Goal: Information Seeking & Learning: Learn about a topic

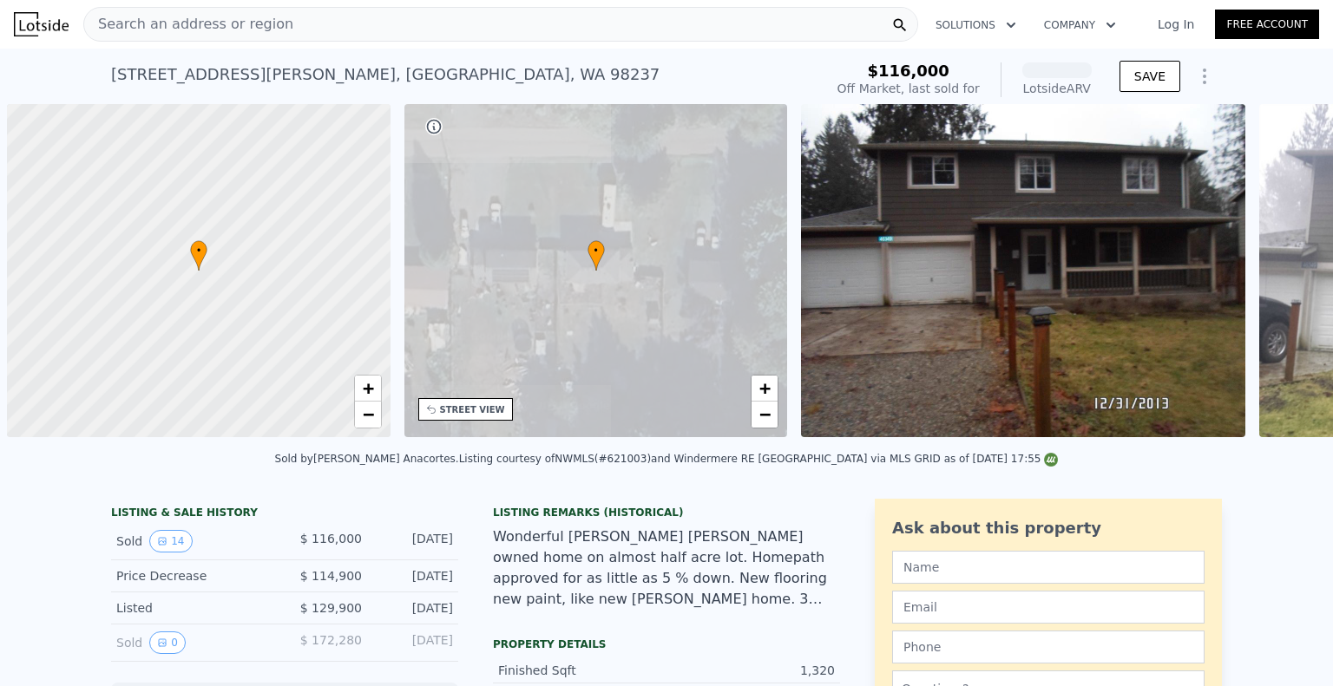
scroll to position [0, 7]
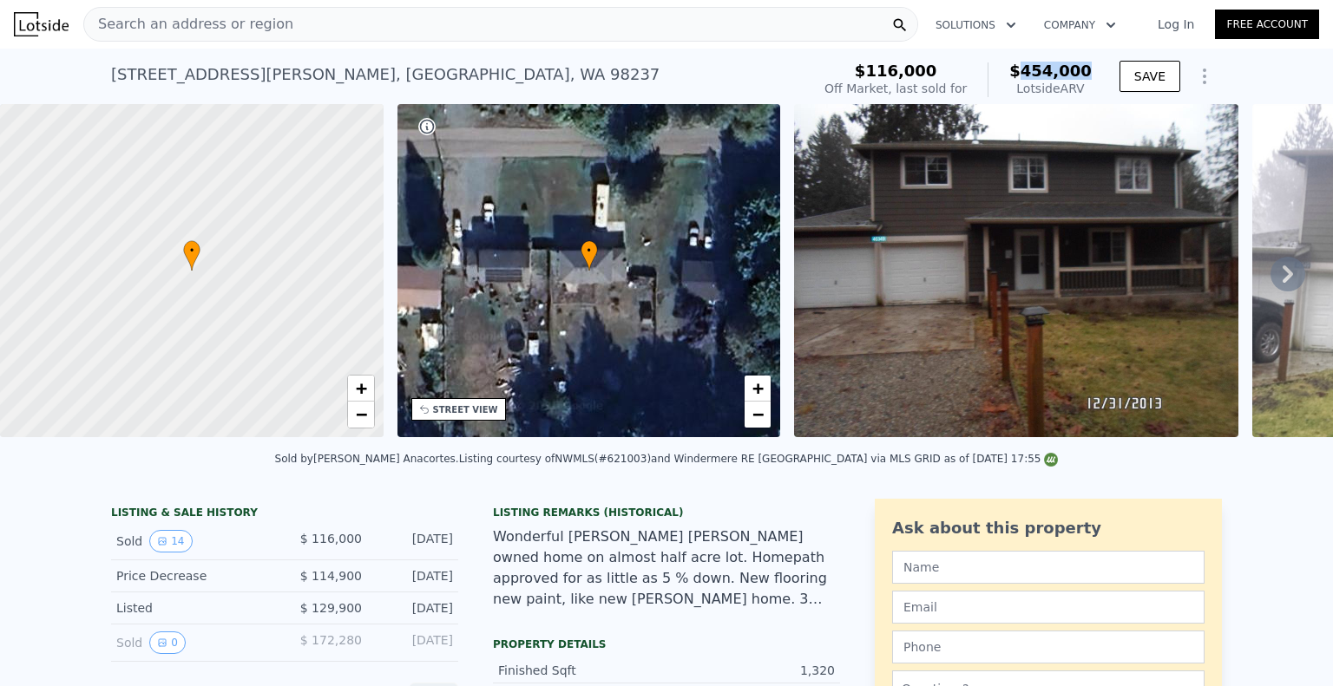
drag, startPoint x: 1031, startPoint y: 73, endPoint x: 1093, endPoint y: 78, distance: 62.7
click at [1093, 78] on div "$116,000 Off Market, last sold for $454,000 Lotside ARV" at bounding box center [957, 80] width 281 height 49
copy span "454,000"
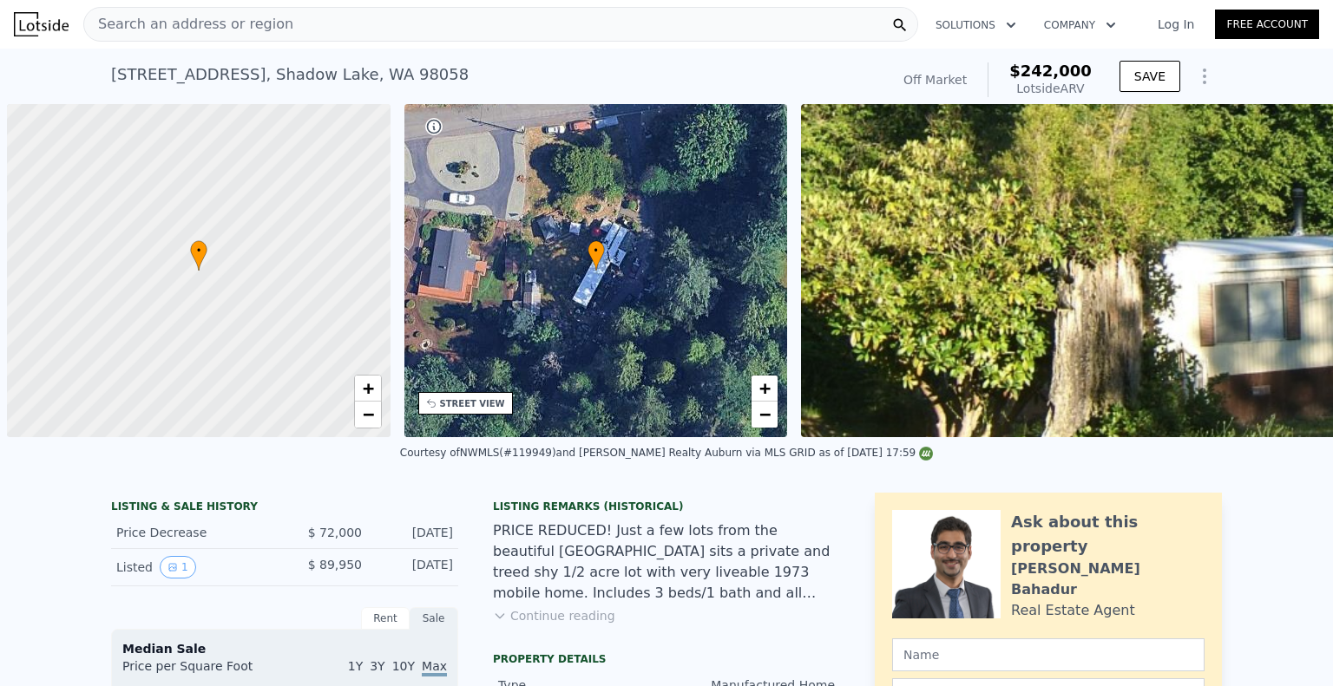
scroll to position [0, 7]
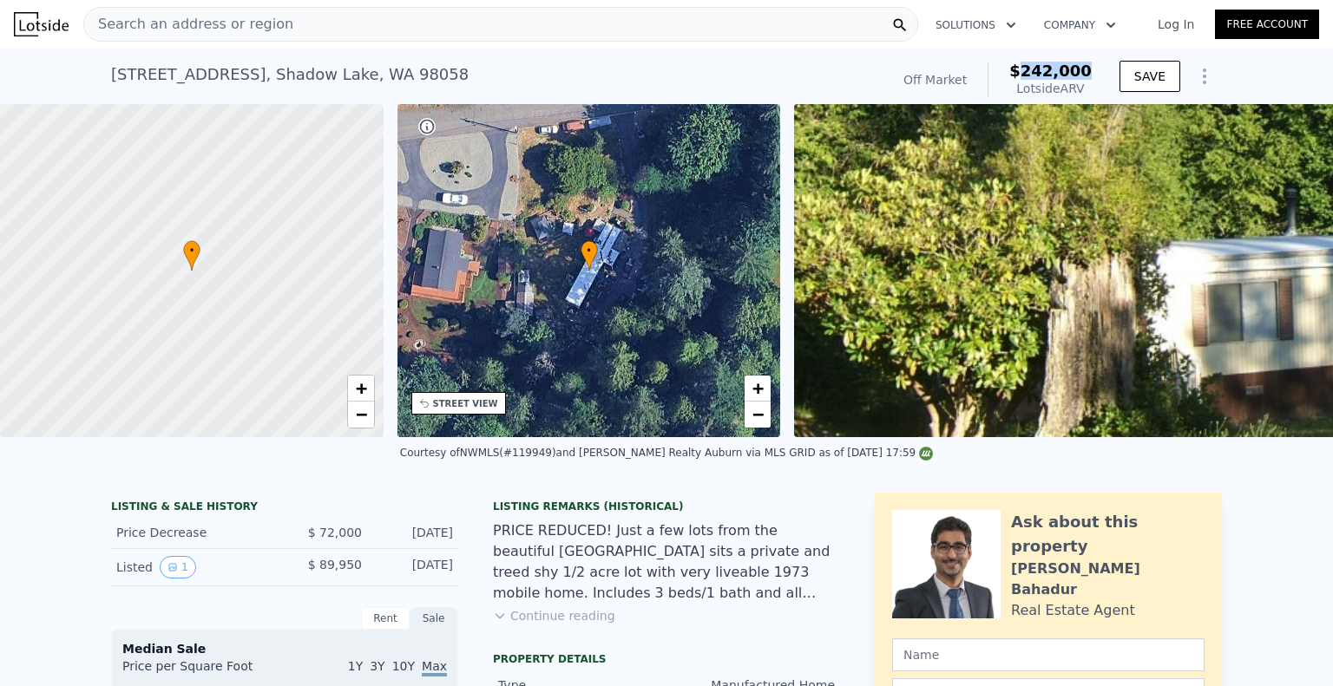
drag, startPoint x: 1032, startPoint y: 73, endPoint x: 1093, endPoint y: 71, distance: 61.6
click at [1093, 71] on div "Off Market $242,000 Lotside ARV" at bounding box center [997, 80] width 202 height 49
copy span "242,000"
